Goal: Book appointment/travel/reservation

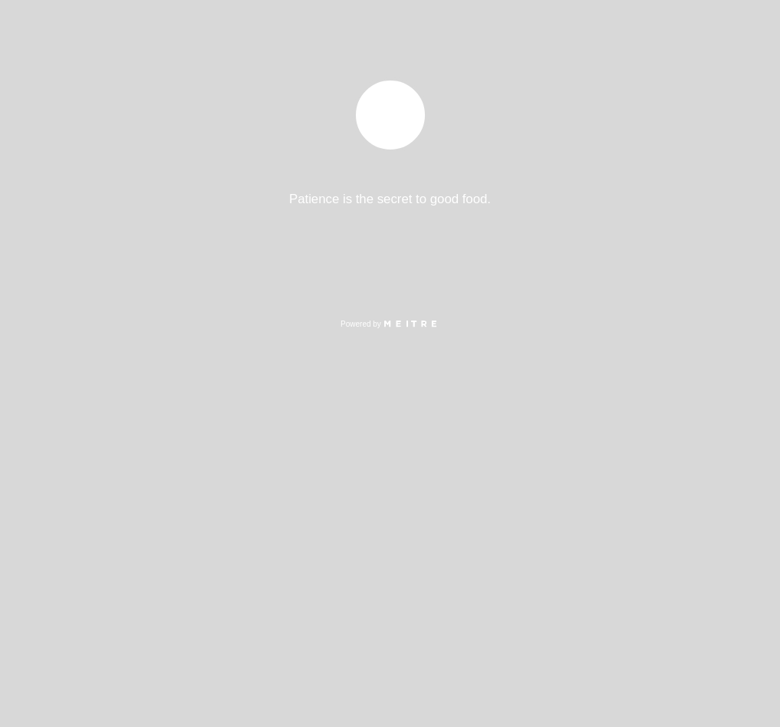
select select "es"
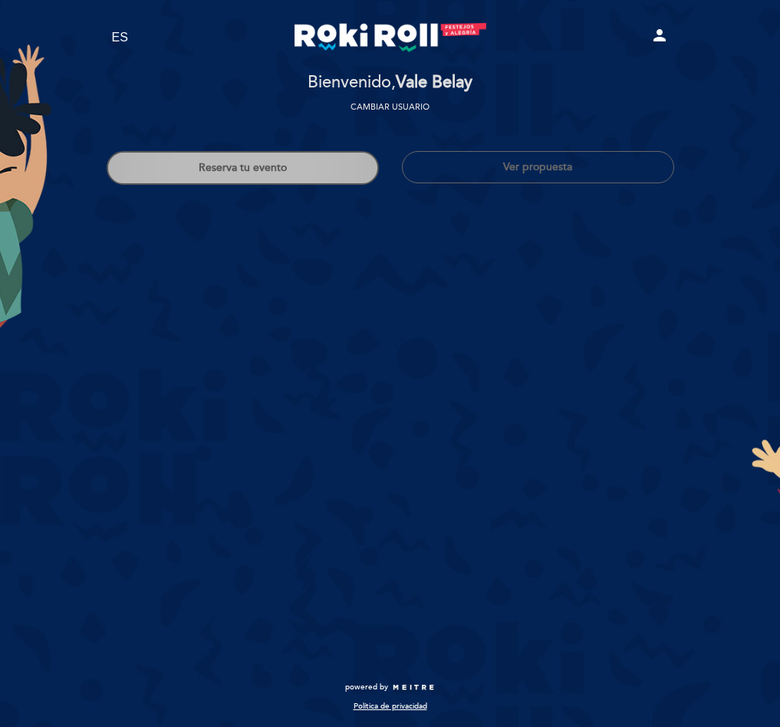
click at [307, 166] on button "Reserva tu evento" at bounding box center [243, 168] width 272 height 34
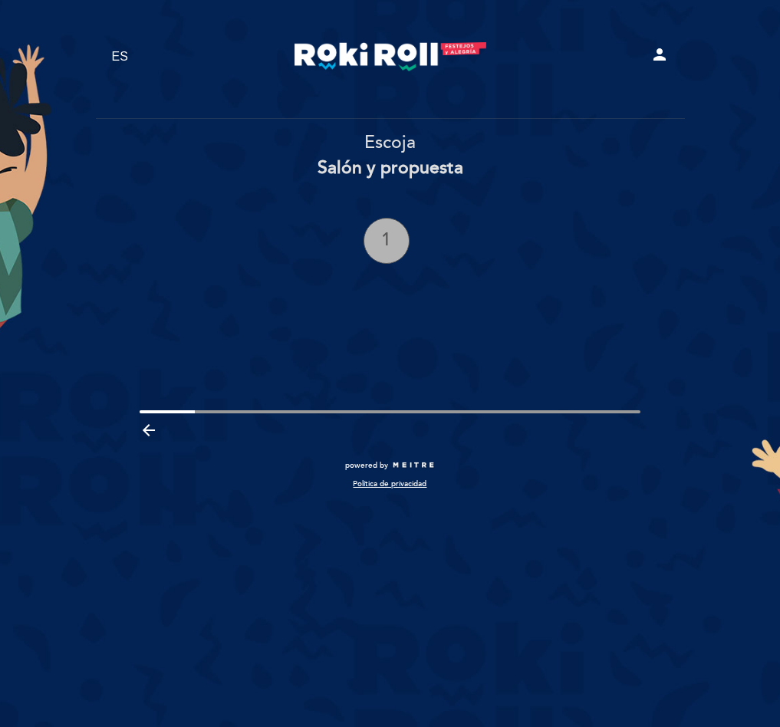
click at [373, 235] on div "1" at bounding box center [386, 241] width 46 height 46
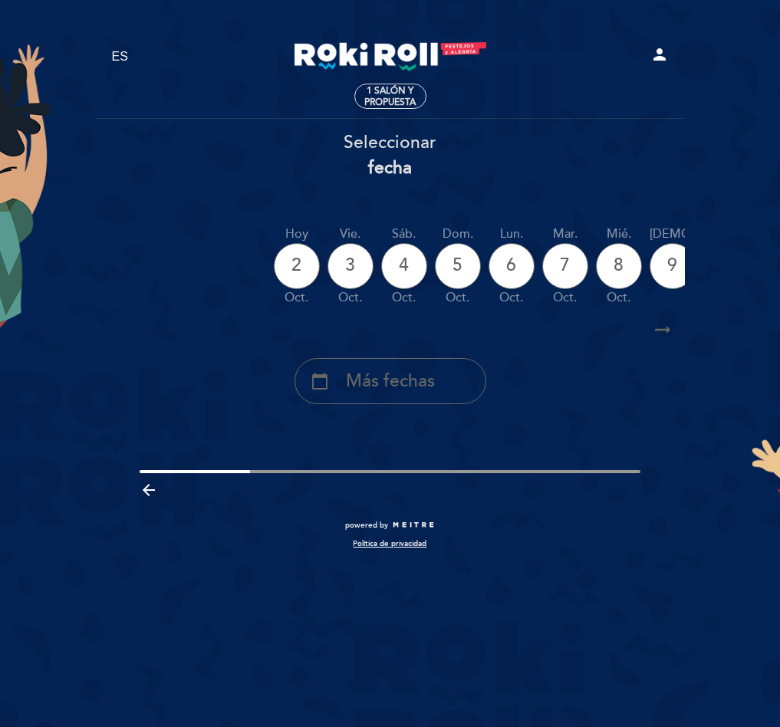
drag, startPoint x: 359, startPoint y: 401, endPoint x: 355, endPoint y: 393, distance: 8.6
click at [357, 400] on div "calendar_today Más fechas" at bounding box center [390, 381] width 192 height 46
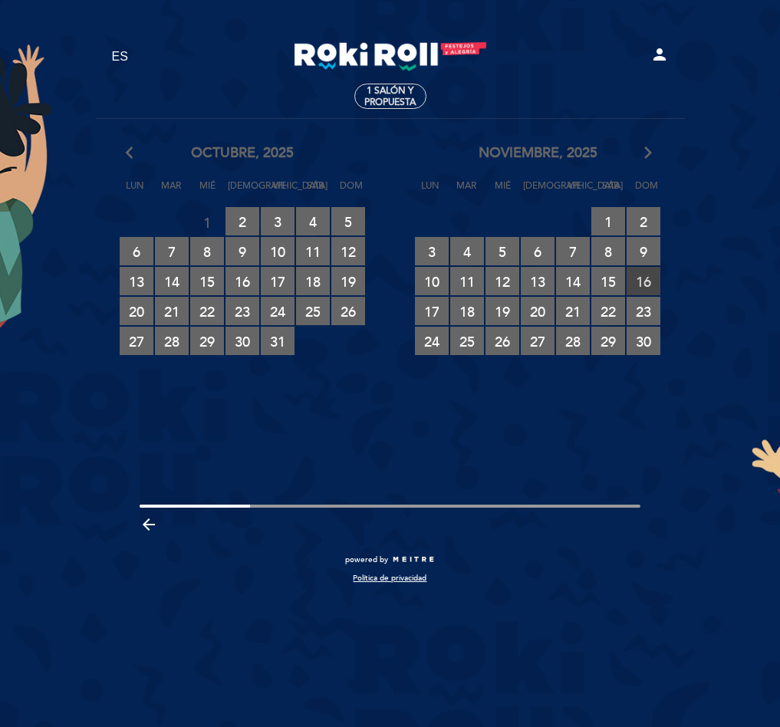
click at [635, 275] on span "16 RESERVAS DISPONIBLES" at bounding box center [643, 281] width 34 height 28
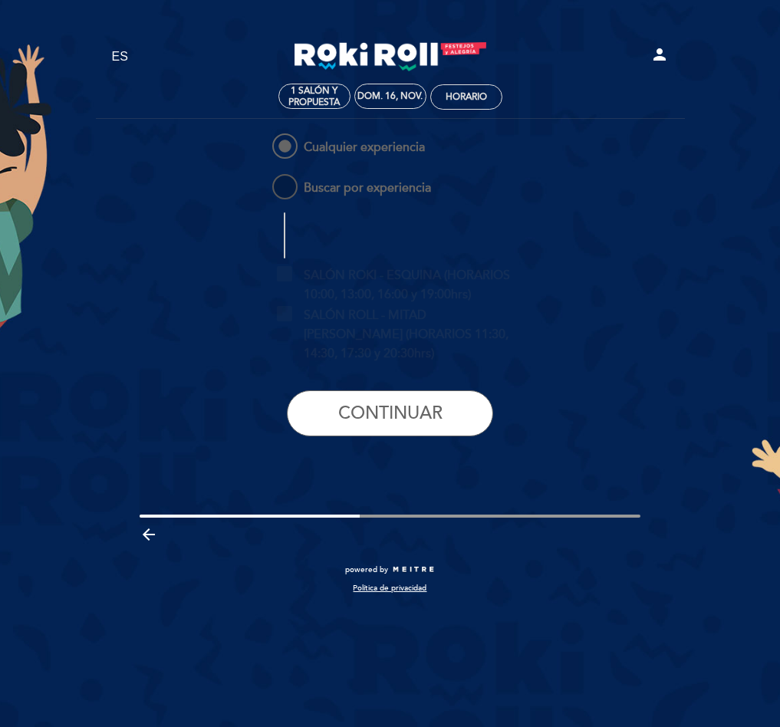
click at [327, 180] on span "Buscar por experiencia" at bounding box center [350, 180] width 162 height 19
click at [264, 180] on input "Buscar por experiencia" at bounding box center [259, 176] width 10 height 10
radio input "false"
radio input "true"
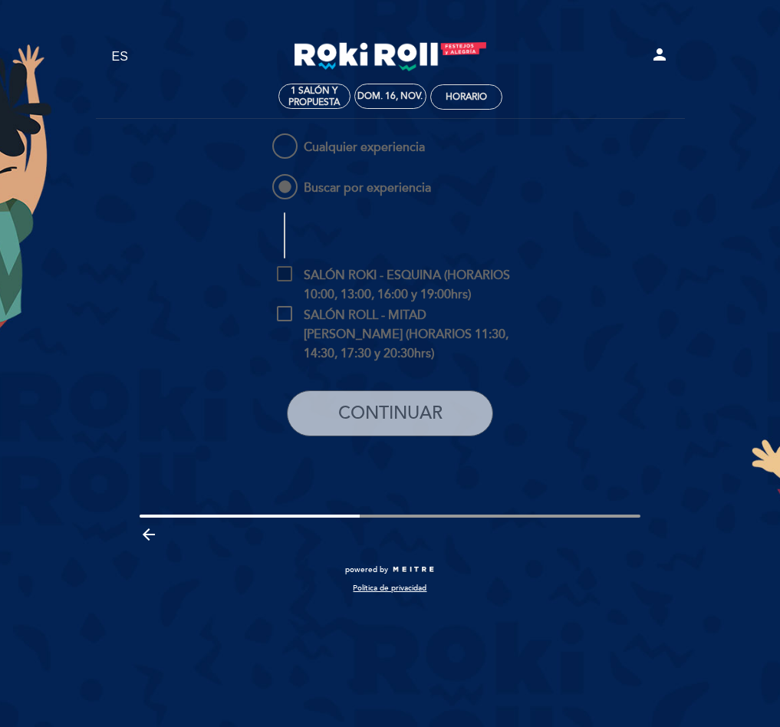
click at [380, 285] on span "SALÓN ROKI - ESQUINA (HORARIOS 10:00, 13:00, 16:00 y 19:00hrs)" at bounding box center [401, 275] width 249 height 19
click at [287, 276] on input "SALÓN ROKI - ESQUINA (HORARIOS 10:00, 13:00, 16:00 y 19:00hrs)" at bounding box center [282, 271] width 10 height 10
checkbox input "true"
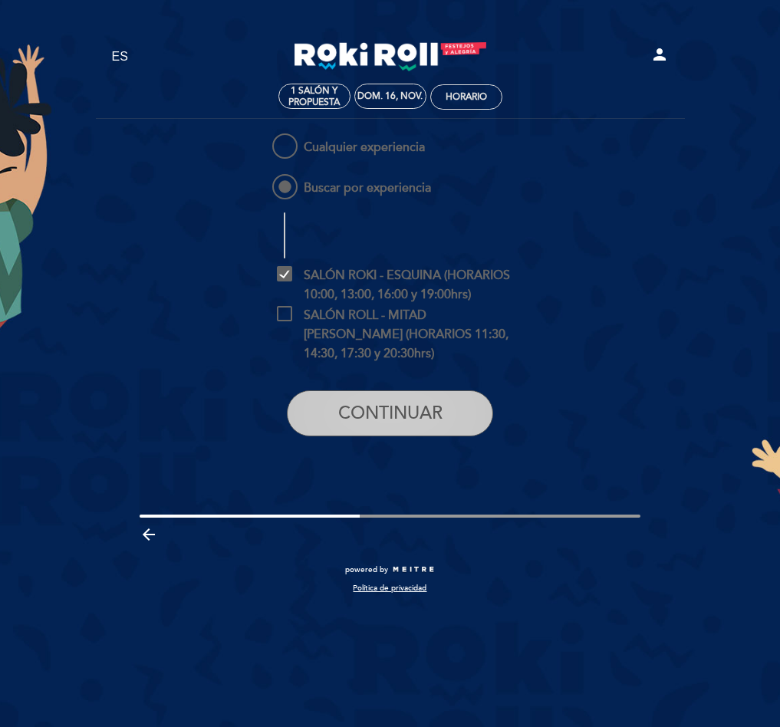
click at [431, 409] on button "CONTINUAR" at bounding box center [390, 413] width 206 height 46
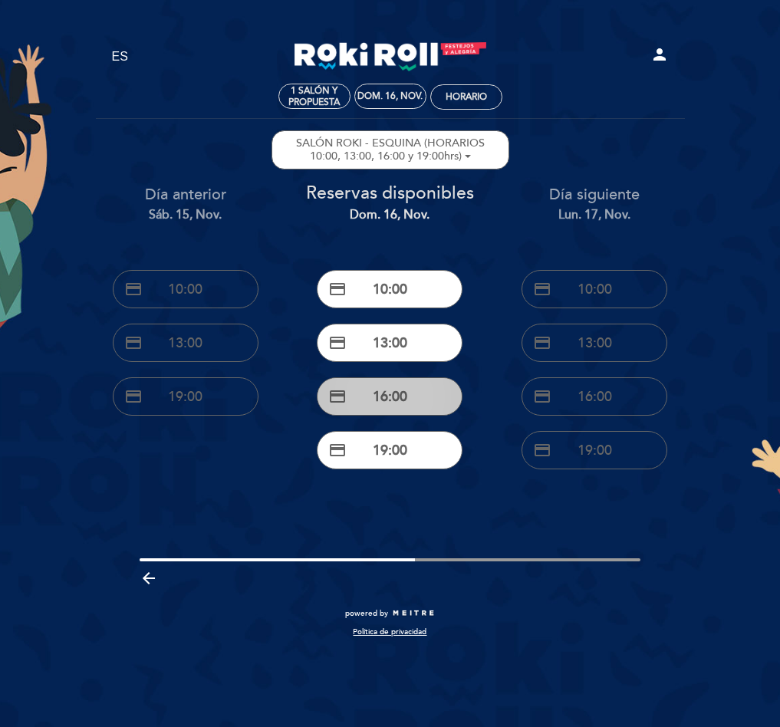
click at [414, 400] on button "credit_card 16:00" at bounding box center [390, 396] width 146 height 38
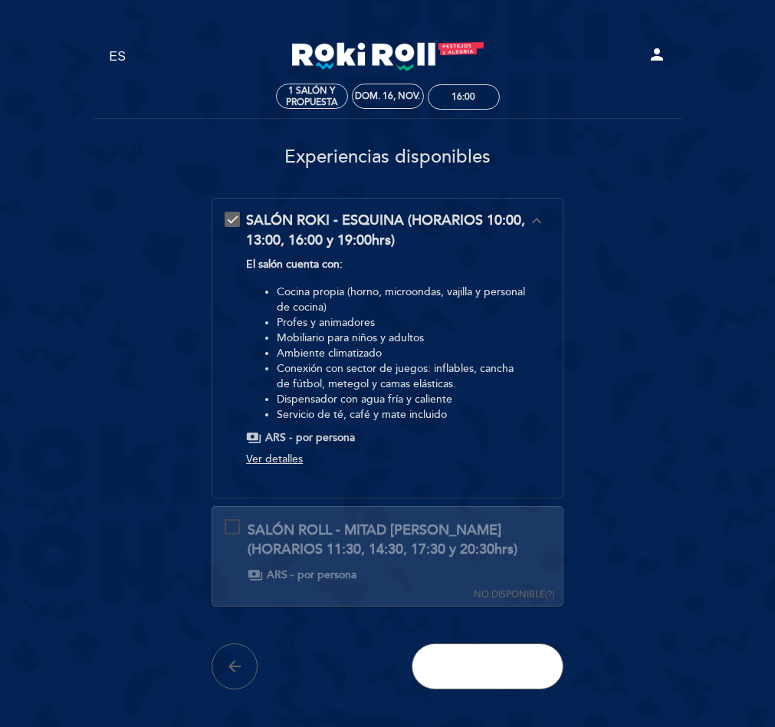
click at [482, 665] on span "CONTINUAR" at bounding box center [488, 666] width 104 height 21
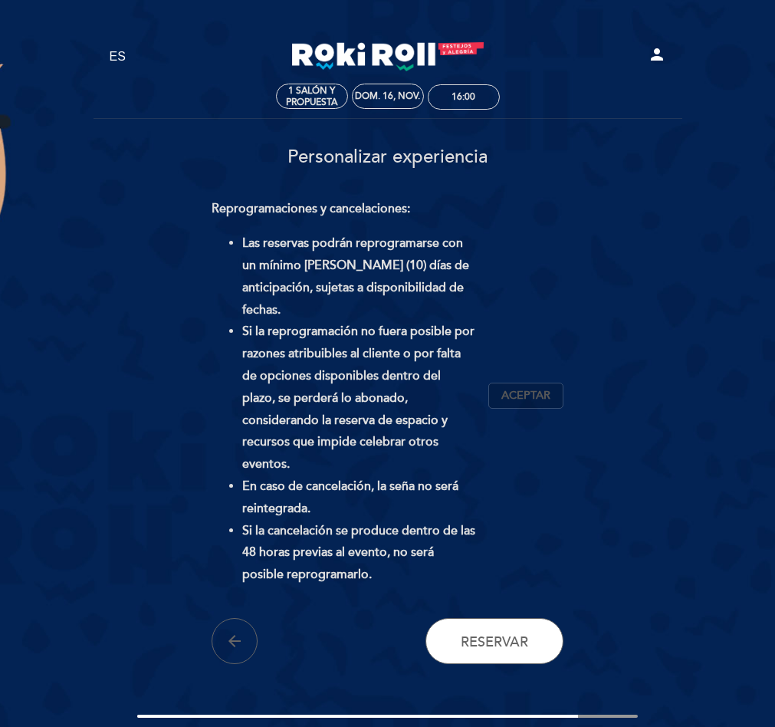
click at [528, 383] on button "Aceptar Aceptado" at bounding box center [525, 396] width 75 height 26
click at [536, 640] on button "Reservar" at bounding box center [495, 641] width 138 height 46
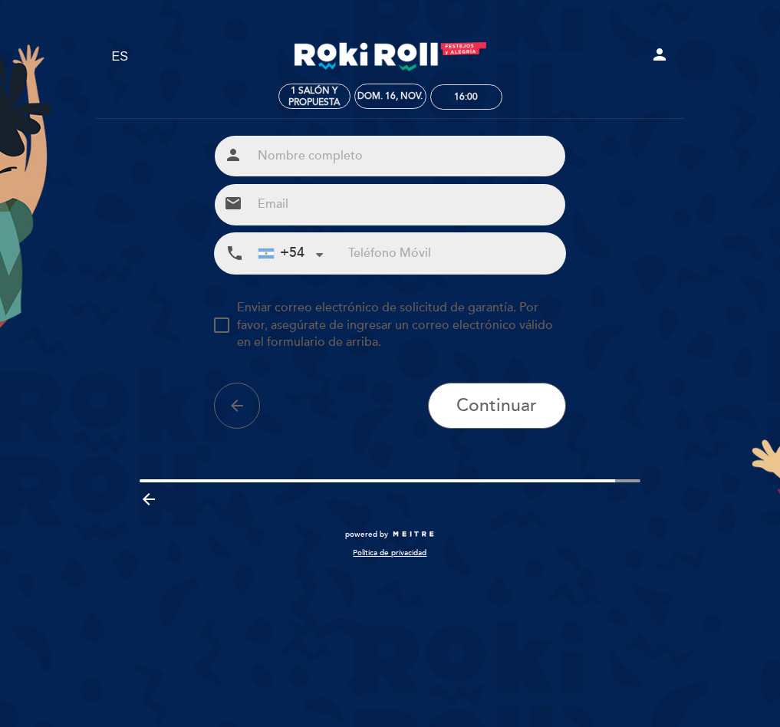
click at [311, 156] on input "text" at bounding box center [409, 156] width 314 height 41
paste input "[PERSON_NAME]"
type input "[PERSON_NAME]"
click at [433, 260] on input "tel" at bounding box center [456, 253] width 217 height 41
paste input "[PHONE_NUMBER]"
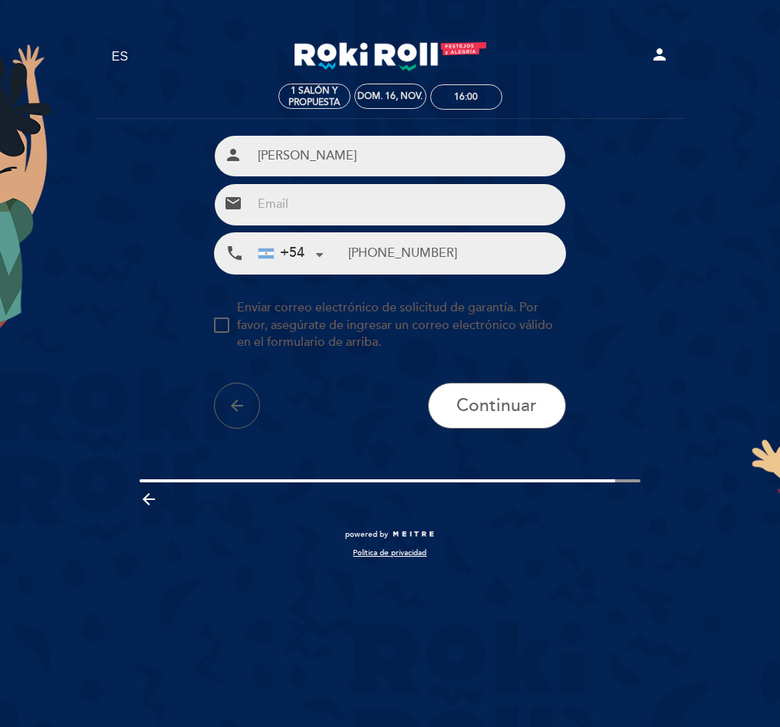
type input "[PHONE_NUMBER]"
click at [354, 193] on input "email" at bounding box center [409, 204] width 314 height 41
paste input "[EMAIL_ADDRESS][DOMAIN_NAME]"
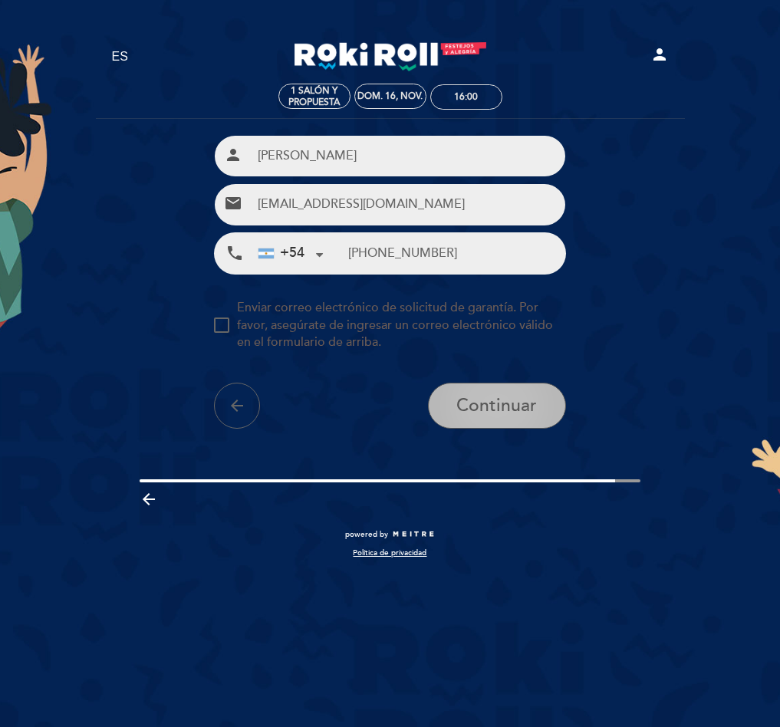
type input "[EMAIL_ADDRESS][DOMAIN_NAME]"
click at [523, 419] on button "Continuar" at bounding box center [497, 406] width 138 height 46
